Goal: Find specific page/section: Find specific page/section

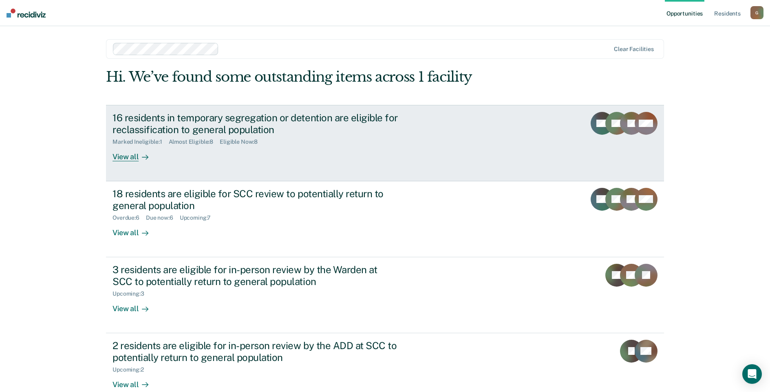
click at [258, 145] on div "Eligible Now : 8" at bounding box center [242, 141] width 44 height 7
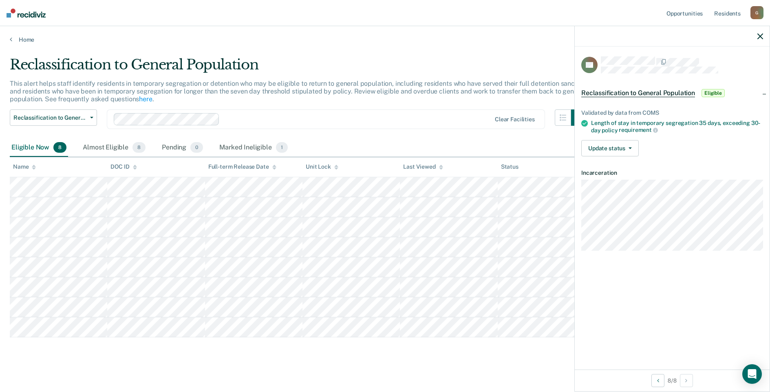
click at [449, 357] on div "Reclassification to General Population This alert helps staff identify resident…" at bounding box center [385, 208] width 751 height 304
click at [761, 35] on icon "button" at bounding box center [761, 36] width 6 height 6
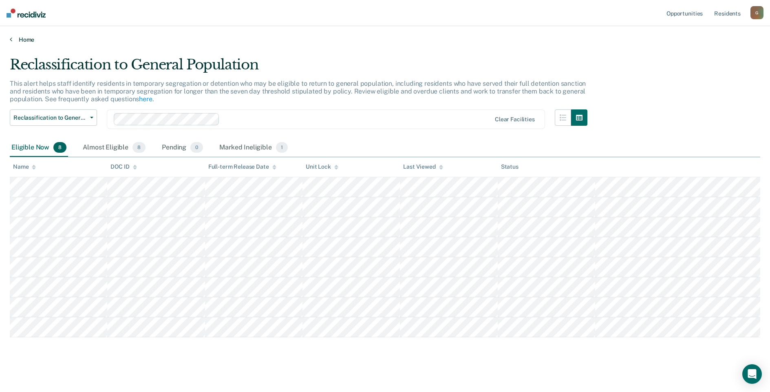
click at [24, 38] on link "Home" at bounding box center [385, 39] width 751 height 7
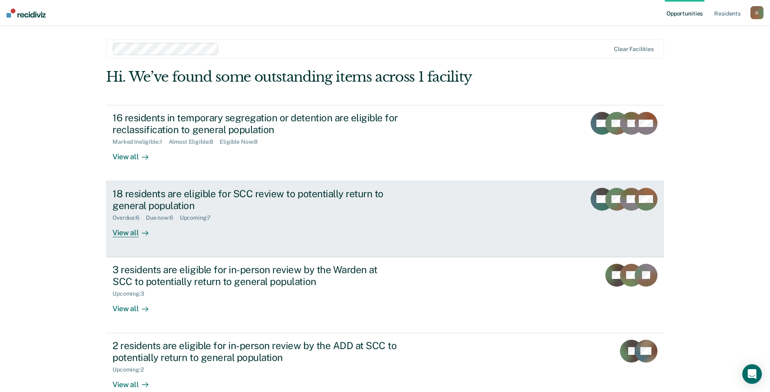
click at [161, 199] on div "18 residents are eligible for SCC review to potentially return to general popul…" at bounding box center [256, 200] width 286 height 24
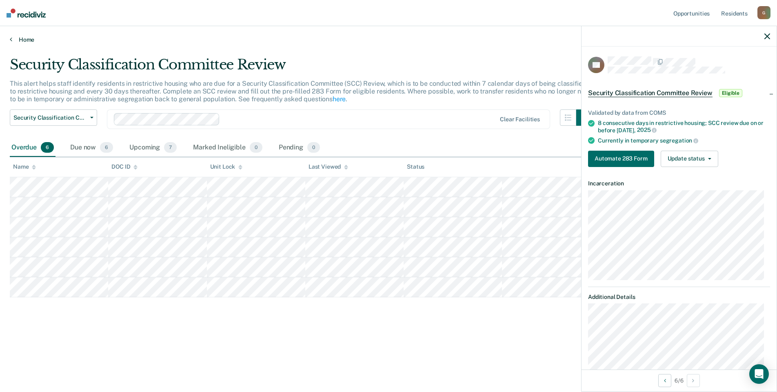
click at [23, 38] on link "Home" at bounding box center [388, 39] width 757 height 7
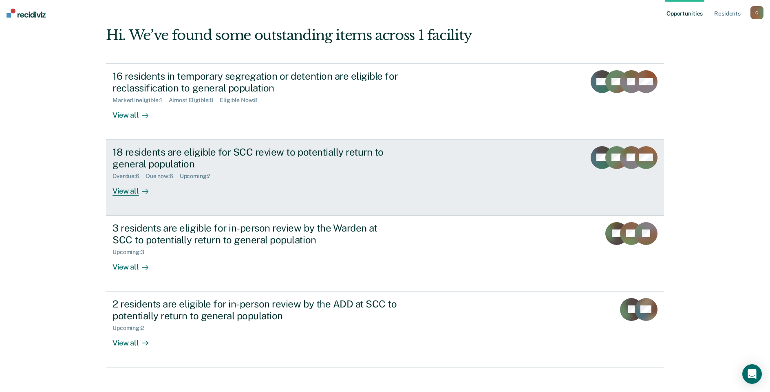
scroll to position [50, 0]
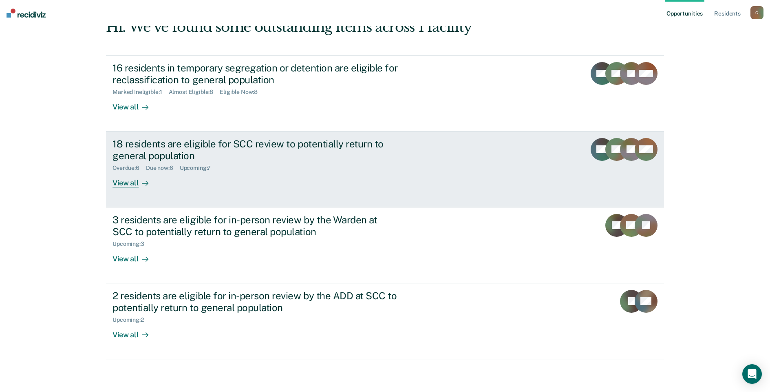
click at [179, 160] on div "18 residents are eligible for SCC review to potentially return to general popul…" at bounding box center [256, 150] width 286 height 24
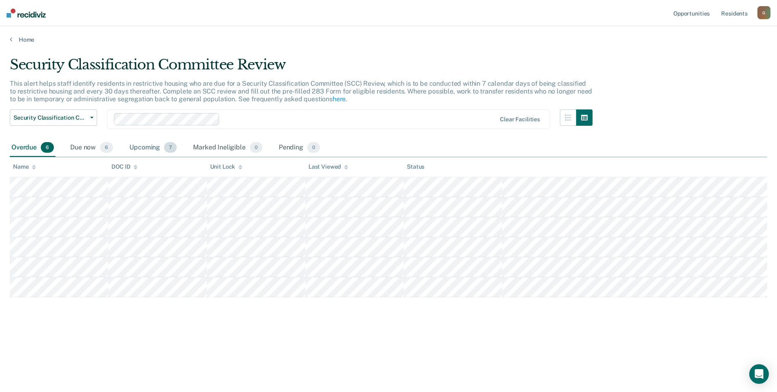
click at [156, 148] on div "Upcoming 7" at bounding box center [153, 148] width 51 height 18
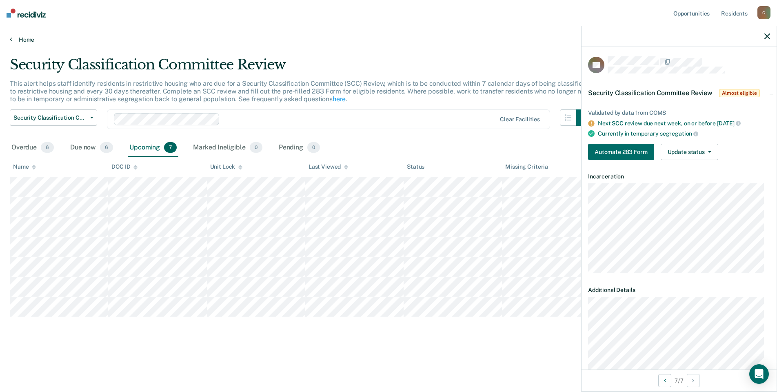
click at [24, 40] on link "Home" at bounding box center [388, 39] width 757 height 7
